Goal: Navigation & Orientation: Find specific page/section

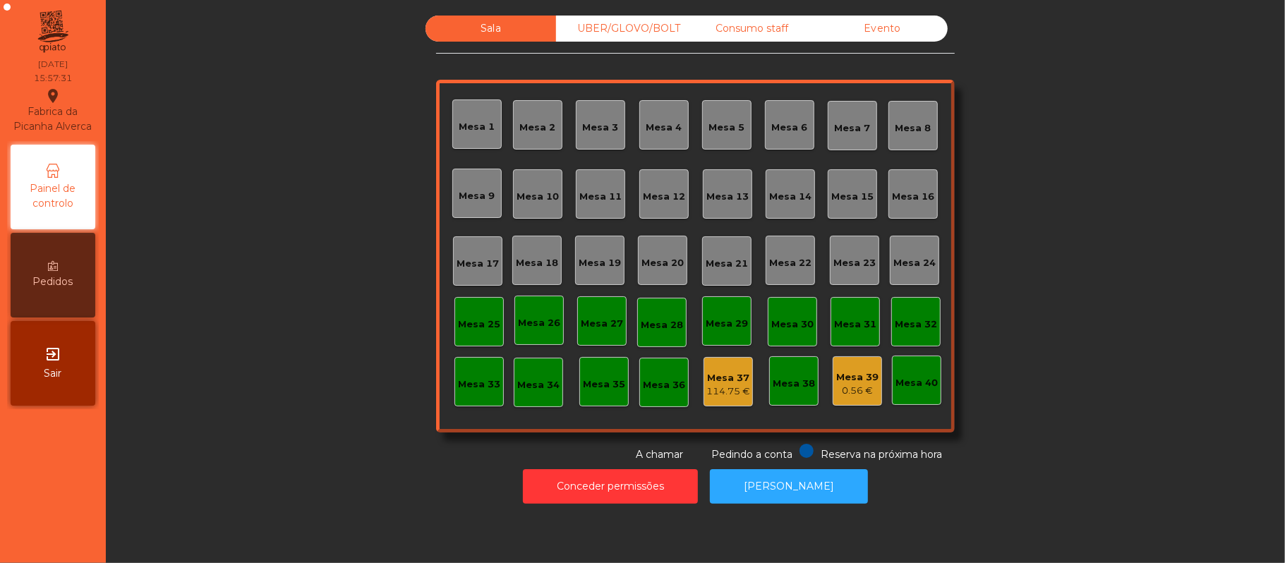
click at [619, 27] on div "UBER/GLOVO/BOLT" at bounding box center [621, 29] width 131 height 26
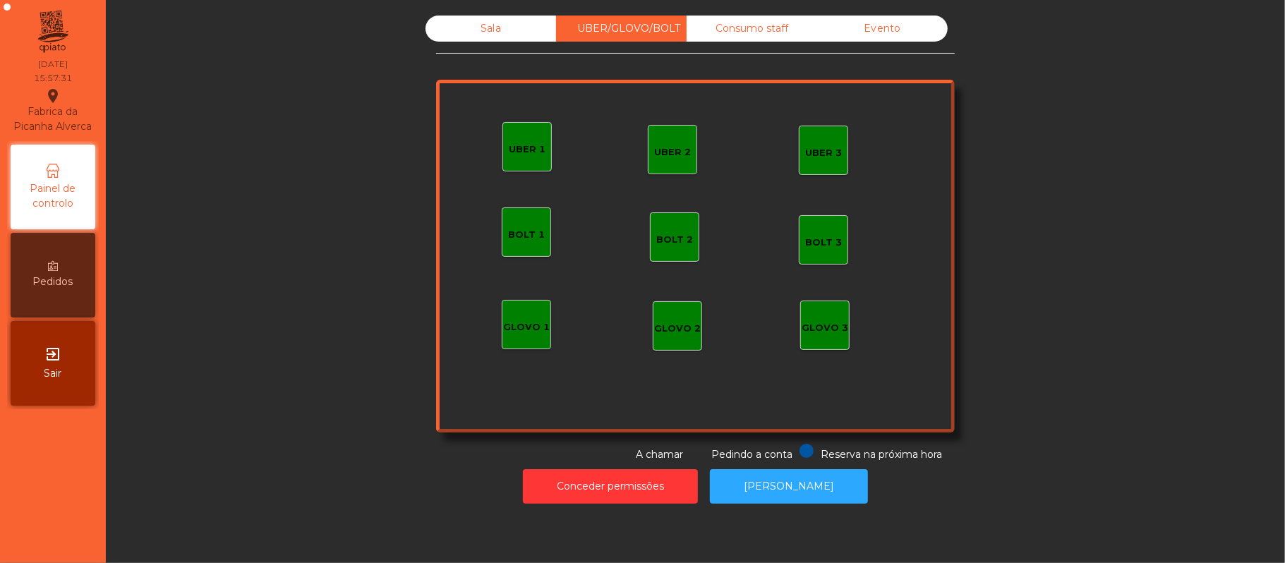
click at [751, 31] on div "Consumo staff" at bounding box center [752, 29] width 131 height 26
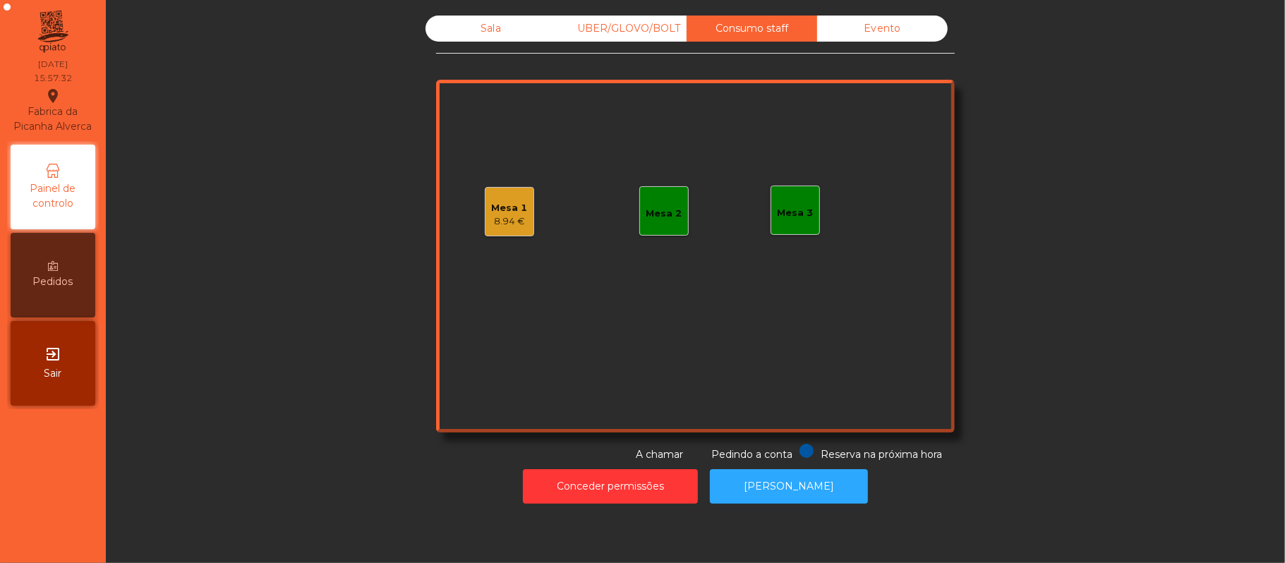
click at [899, 20] on div "Evento" at bounding box center [882, 29] width 131 height 26
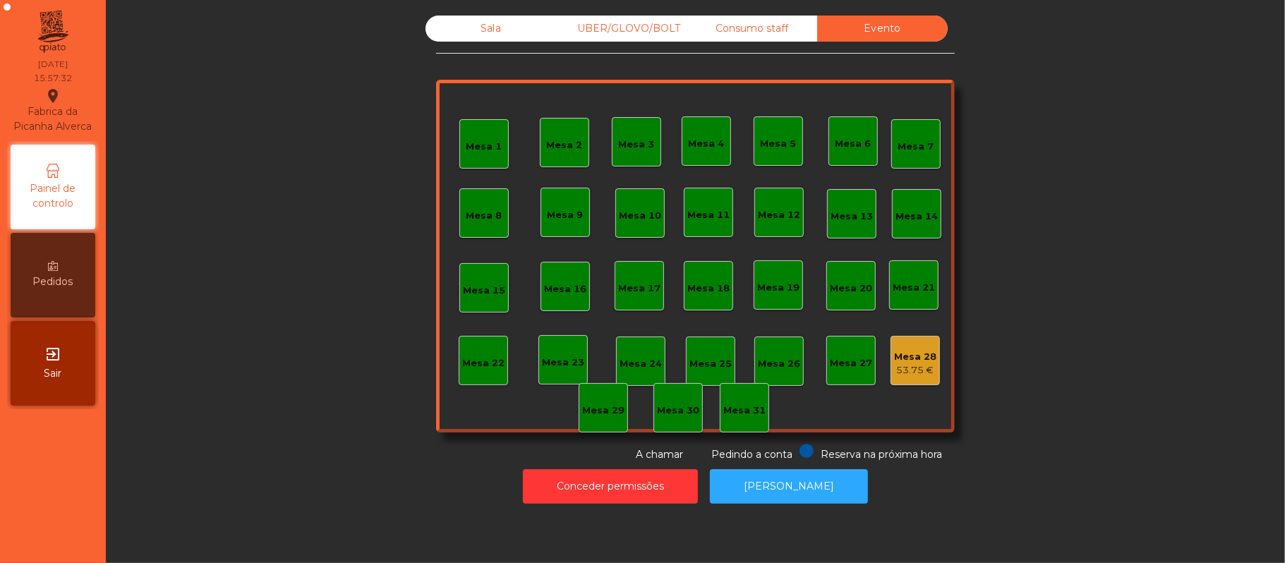
click at [755, 29] on div "Consumo staff" at bounding box center [752, 29] width 131 height 26
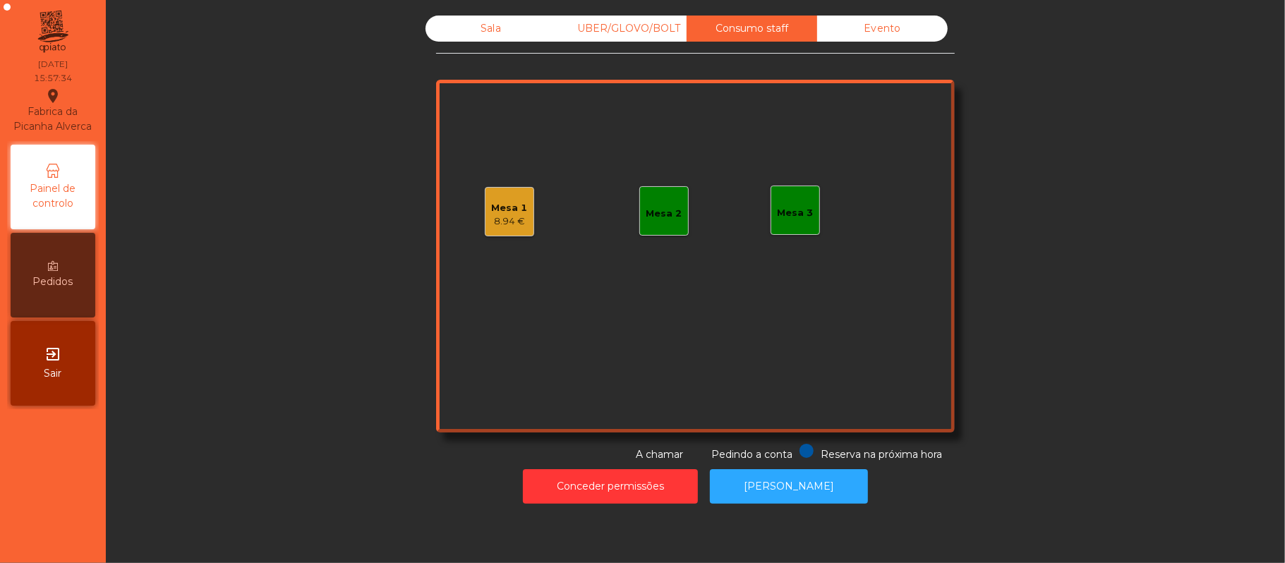
click at [518, 215] on div "8.94 €" at bounding box center [510, 222] width 36 height 14
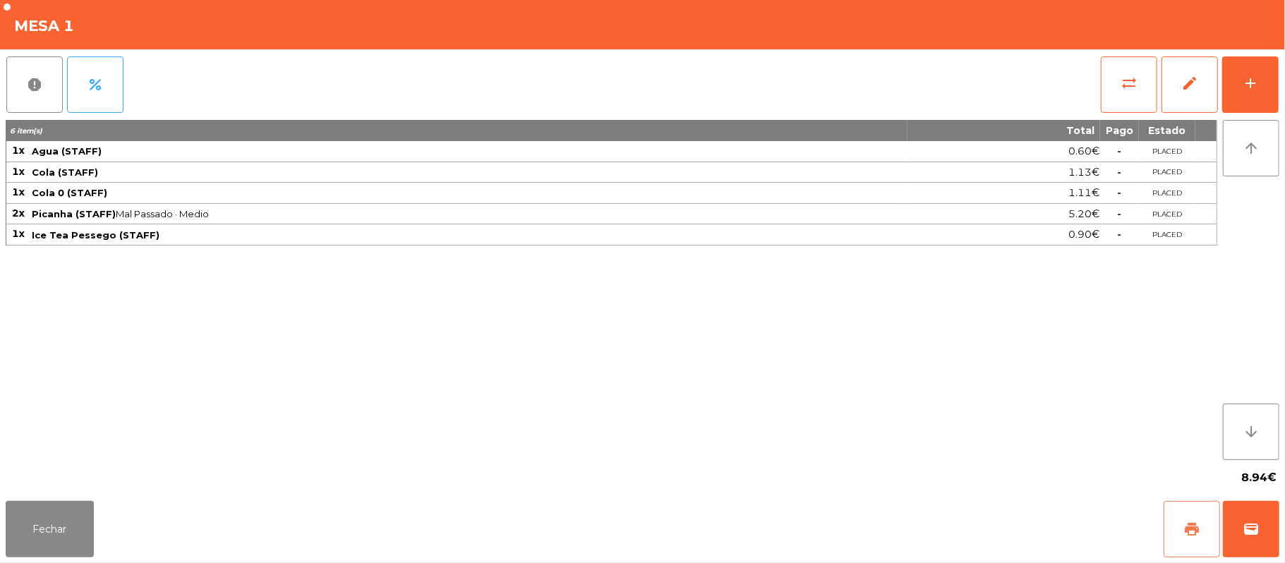
click at [1201, 534] on button "print" at bounding box center [1192, 529] width 56 height 56
click at [61, 521] on button "Fechar" at bounding box center [50, 529] width 88 height 56
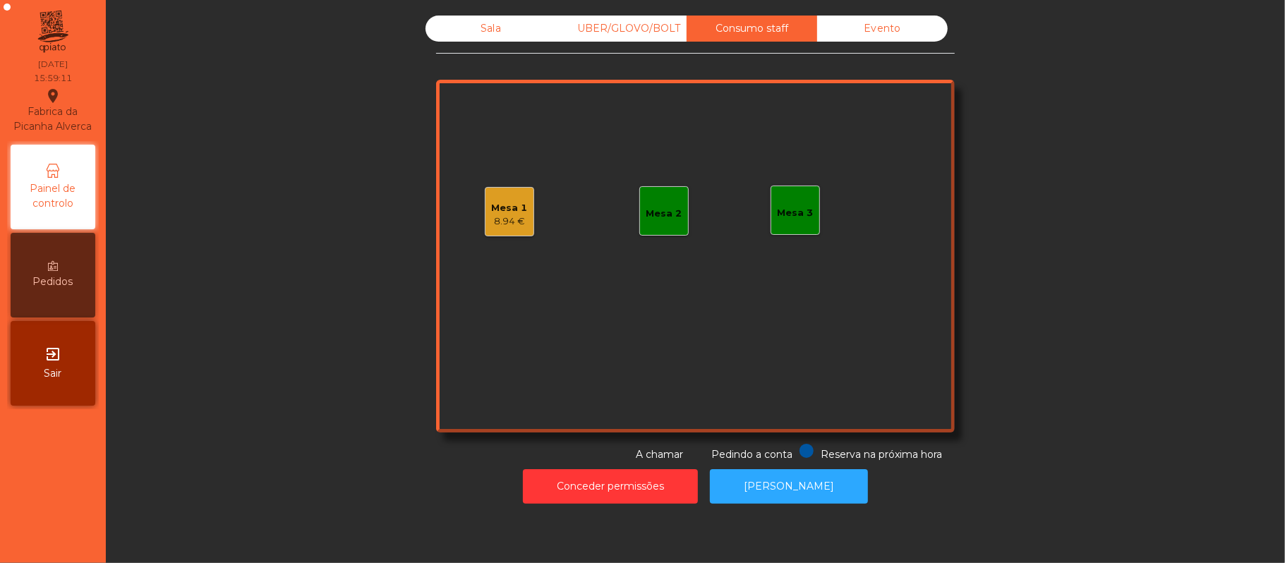
click at [556, 37] on div "UBER/GLOVO/BOLT" at bounding box center [621, 29] width 131 height 26
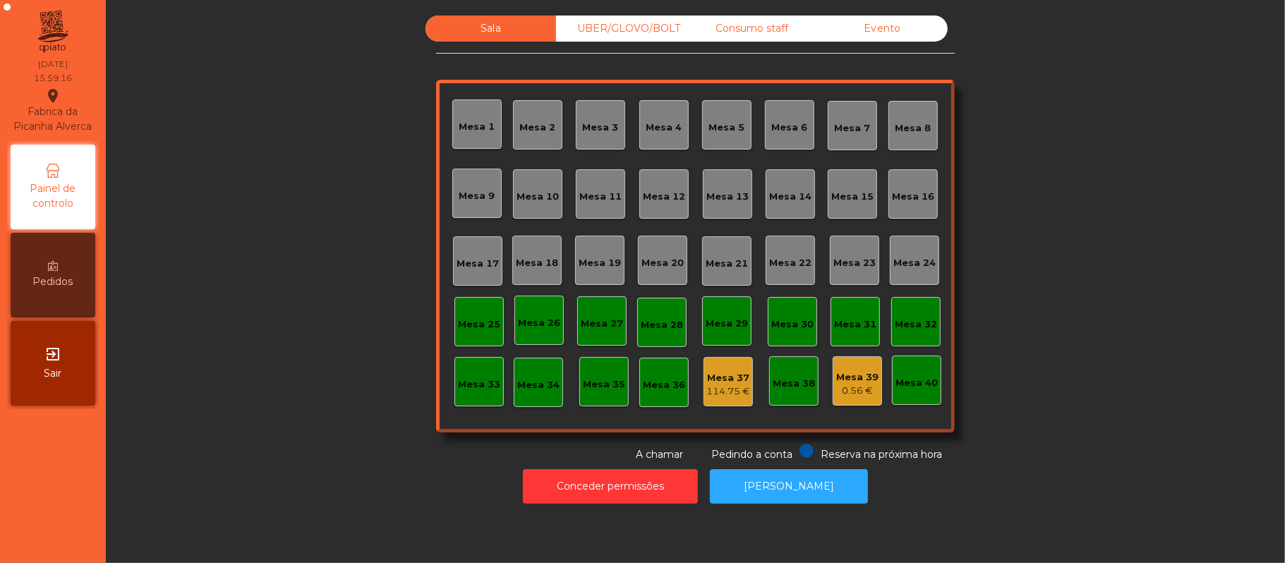
click at [874, 32] on div "Evento" at bounding box center [882, 29] width 131 height 26
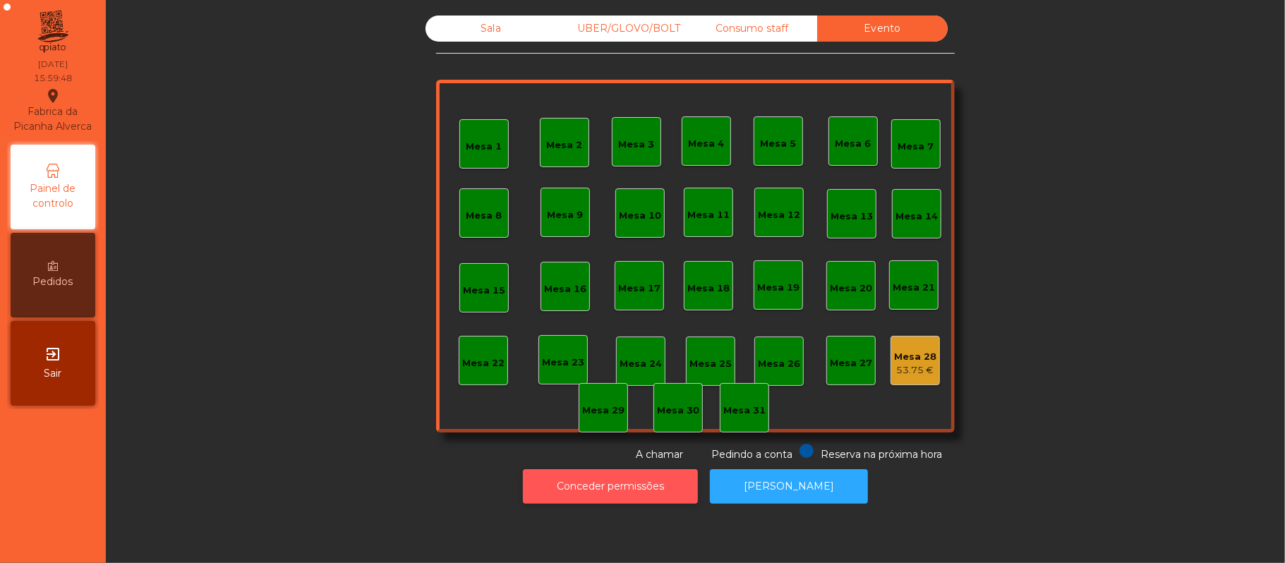
click at [663, 480] on button "Conceder permissões" at bounding box center [610, 486] width 175 height 35
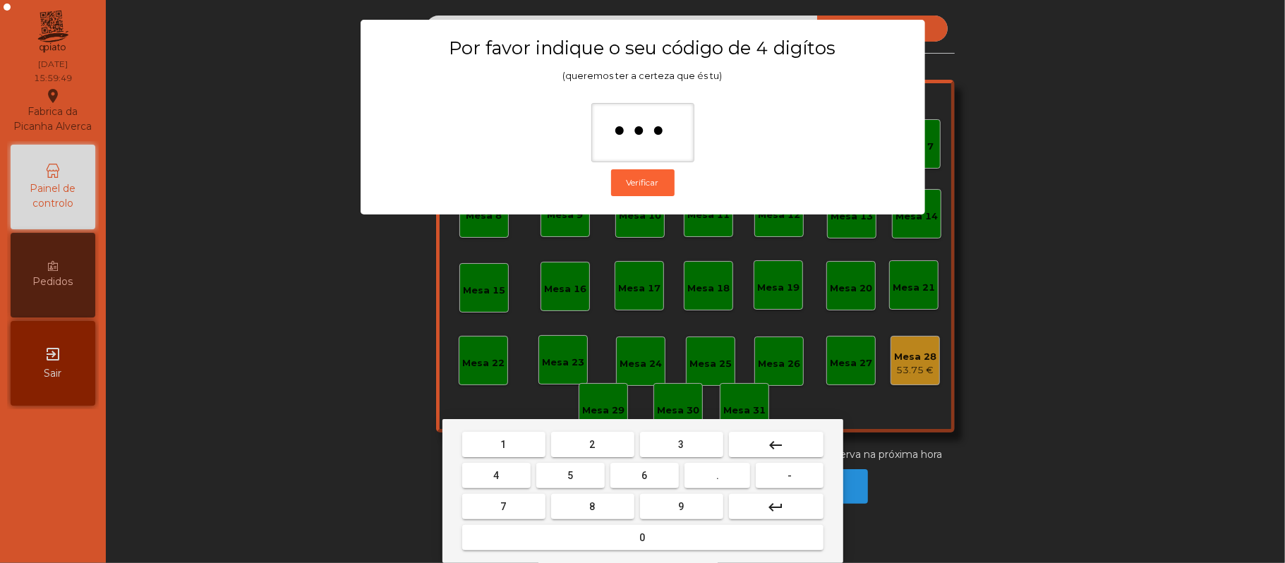
type input "****"
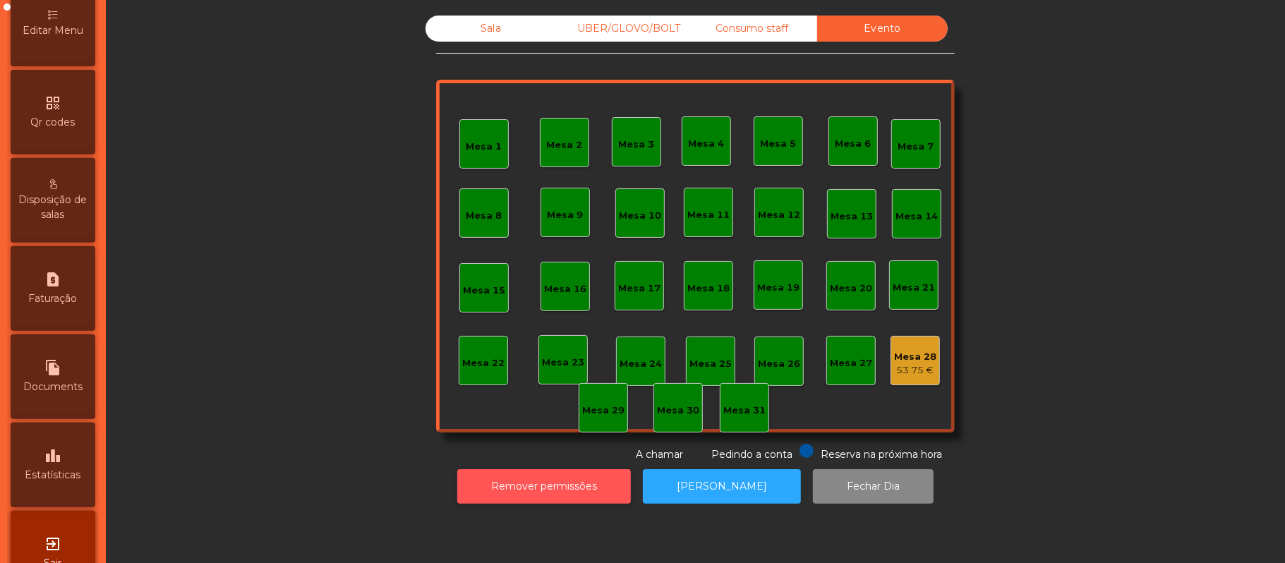
scroll to position [397, 0]
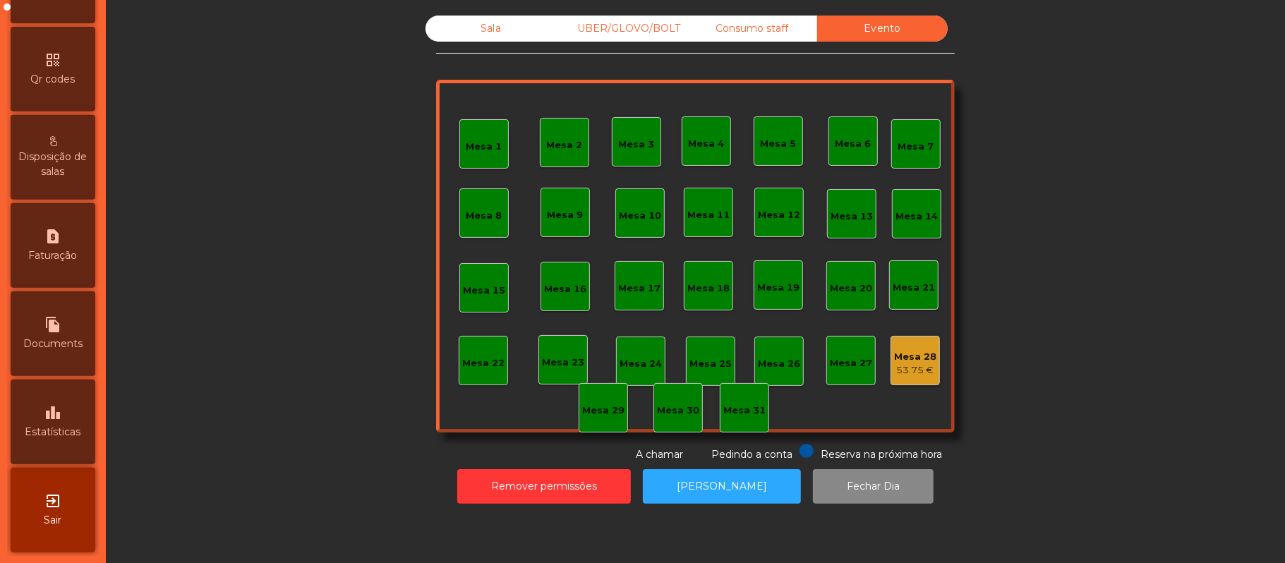
click at [78, 250] on span "Faturação" at bounding box center [53, 255] width 49 height 15
select select "*"
select select "****"
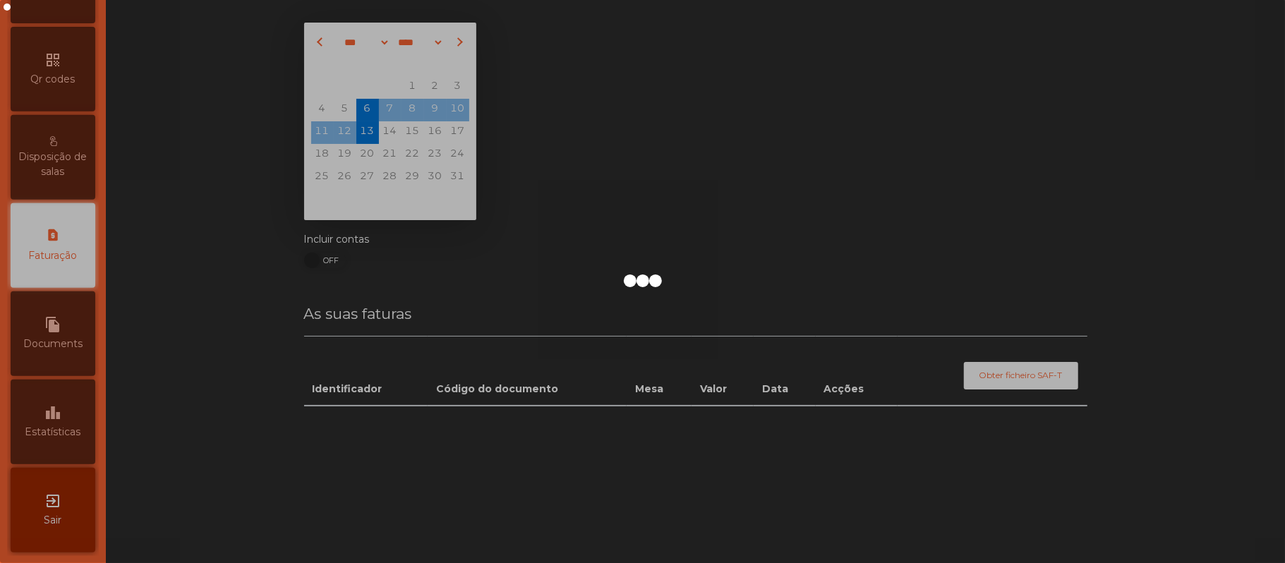
scroll to position [361, 0]
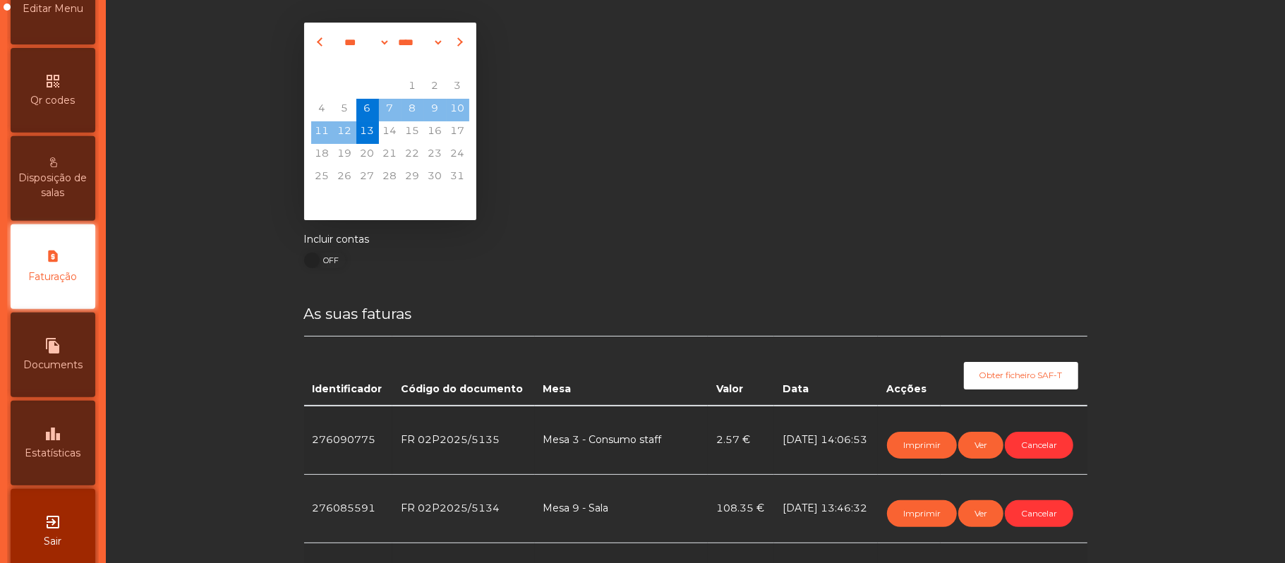
click at [48, 461] on span "Estatísticas" at bounding box center [53, 453] width 56 height 15
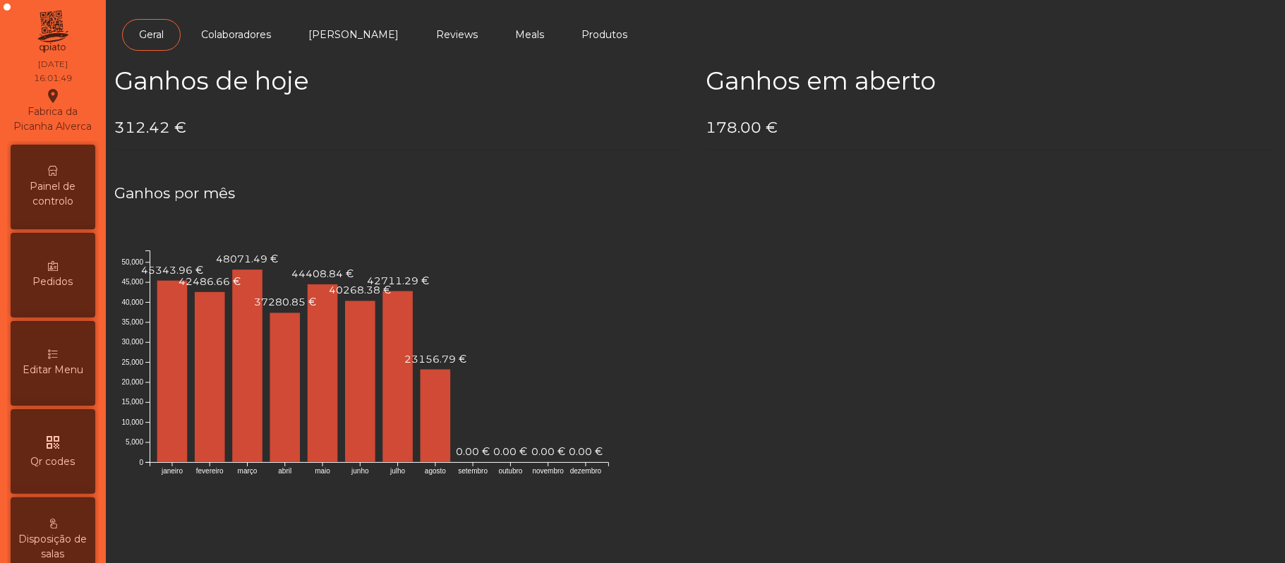
click at [74, 196] on span "Painel de controlo" at bounding box center [53, 194] width 78 height 30
